Goal: Find specific page/section: Find specific page/section

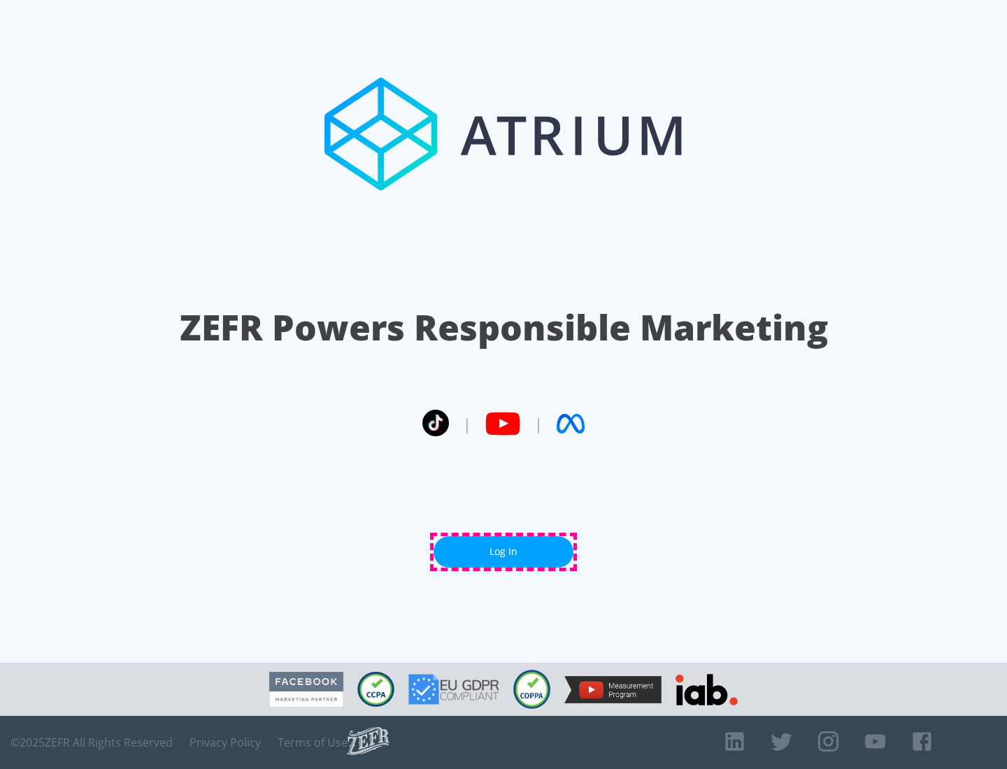
click at [503, 552] on link "Log In" at bounding box center [504, 551] width 140 height 31
